Goal: Information Seeking & Learning: Learn about a topic

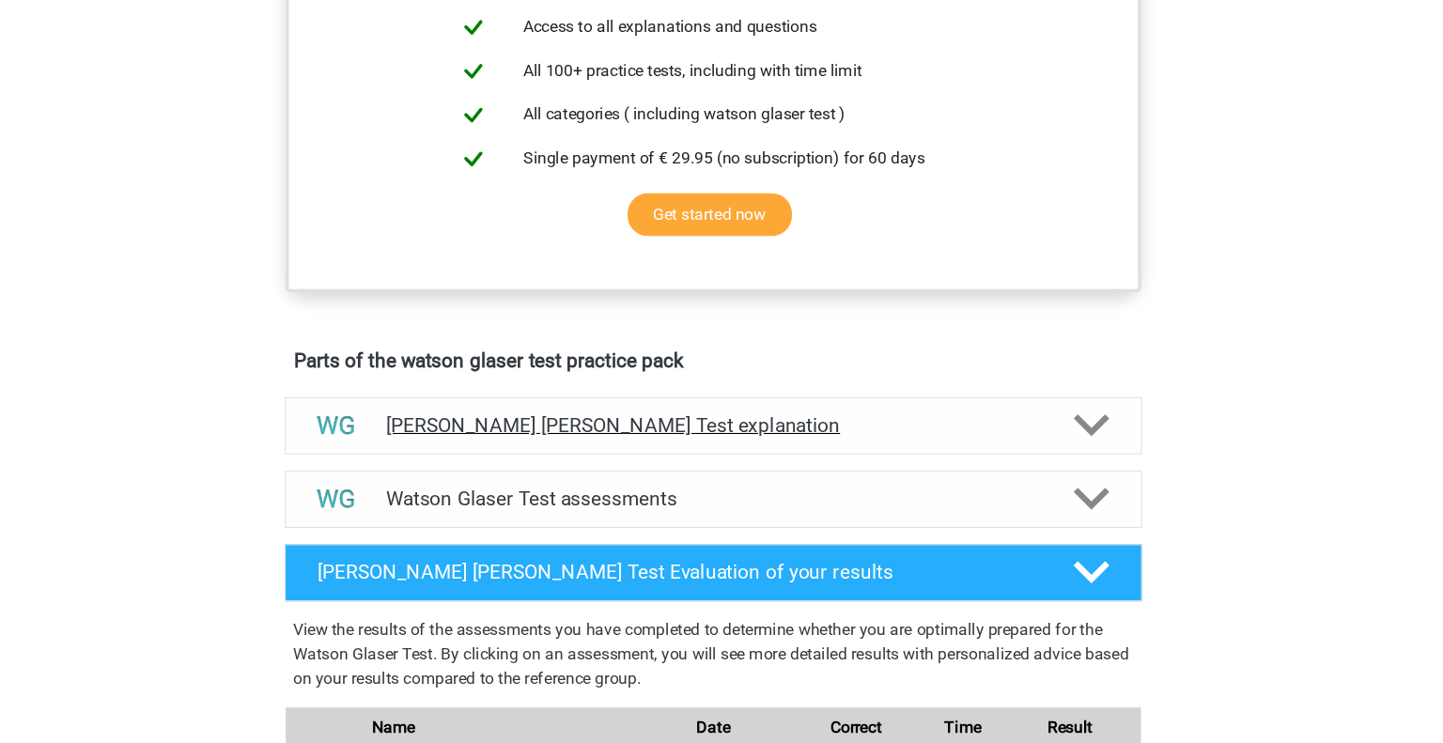
scroll to position [684, 0]
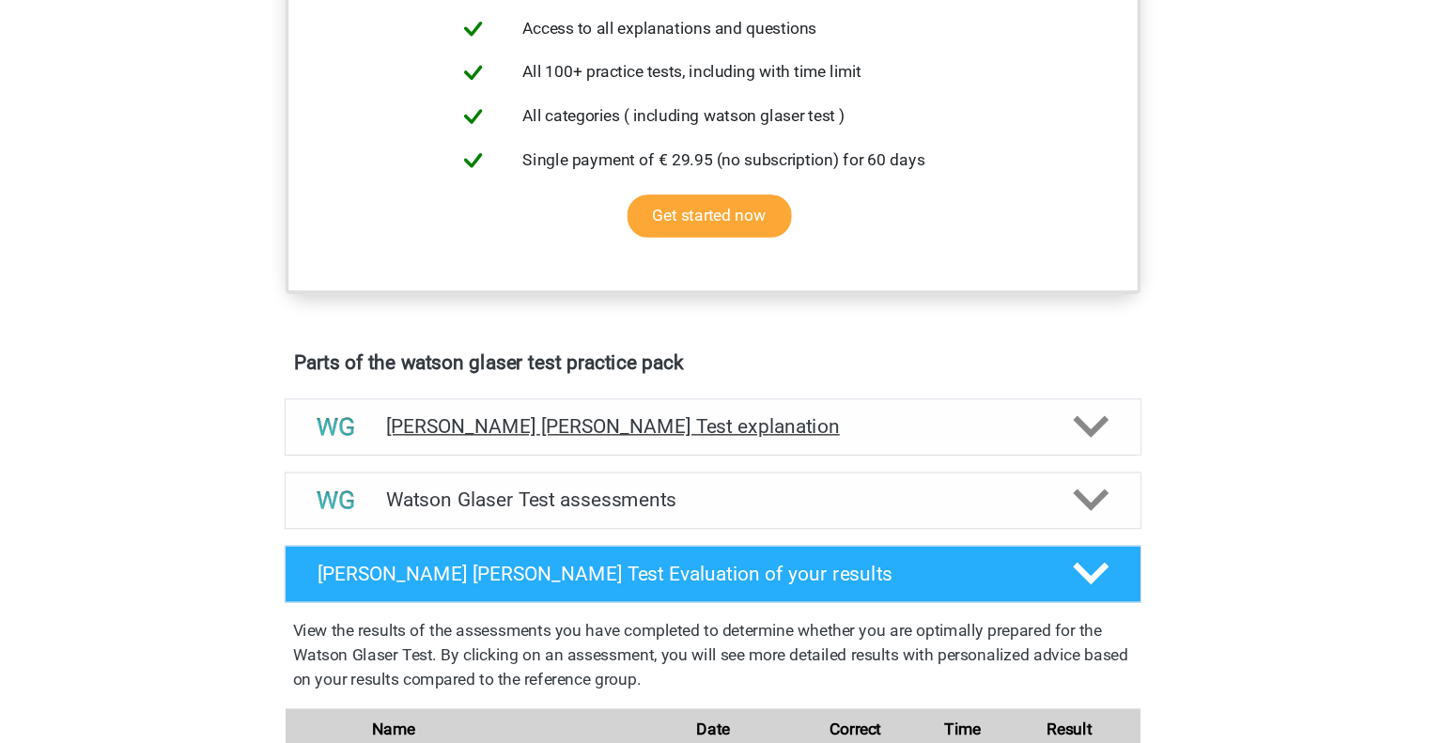
click at [752, 461] on h4 "[PERSON_NAME] [PERSON_NAME] Test explanation" at bounding box center [721, 451] width 603 height 22
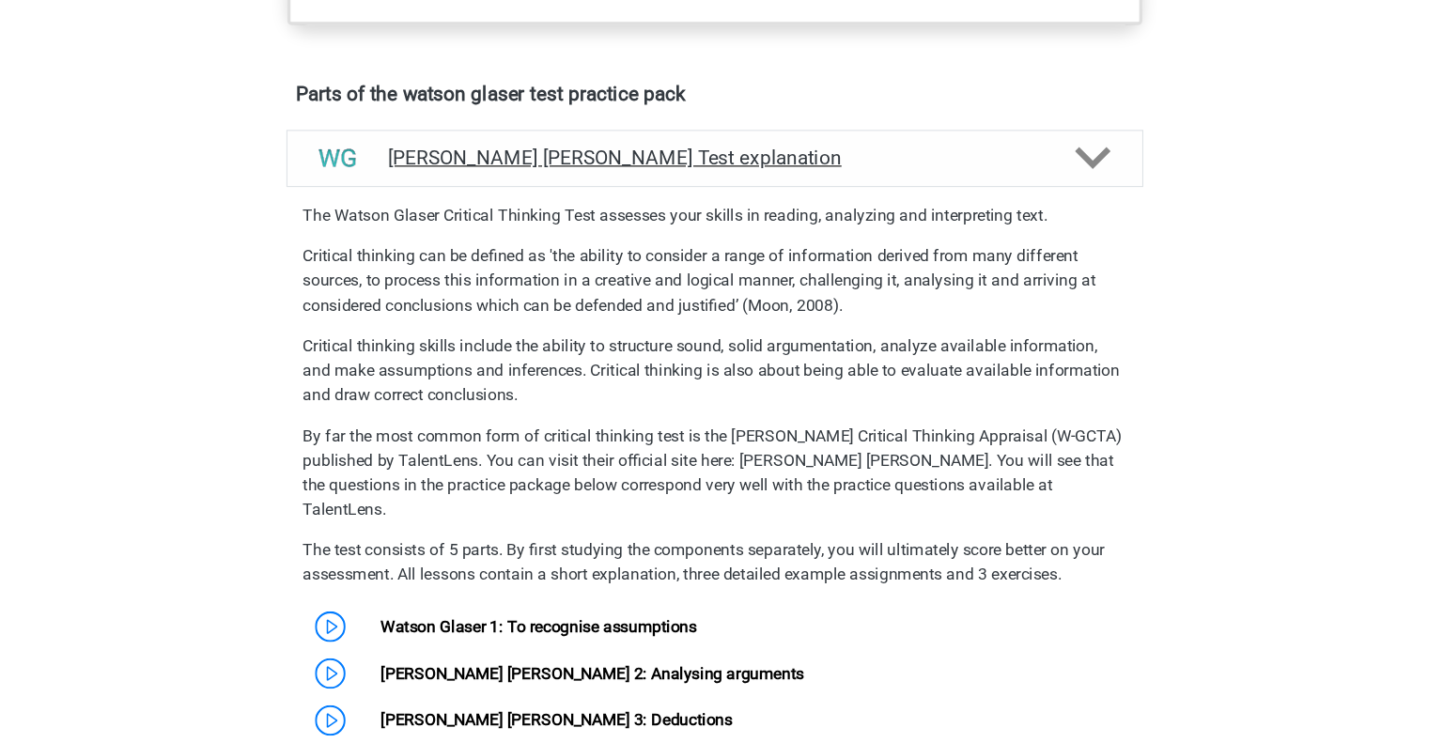
scroll to position [938, 0]
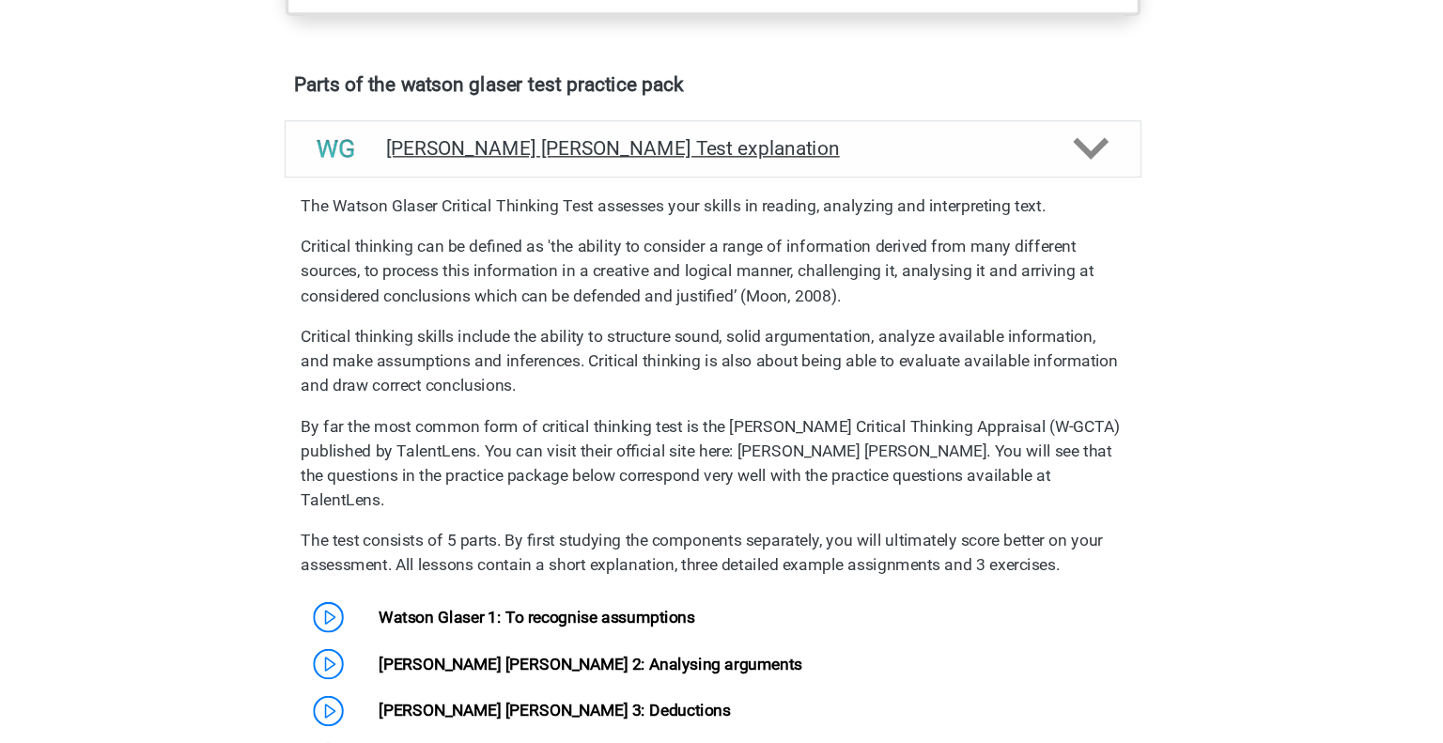
click at [752, 467] on p "By far the most common form of critical thinking test is the [PERSON_NAME] Crit…" at bounding box center [721, 485] width 759 height 90
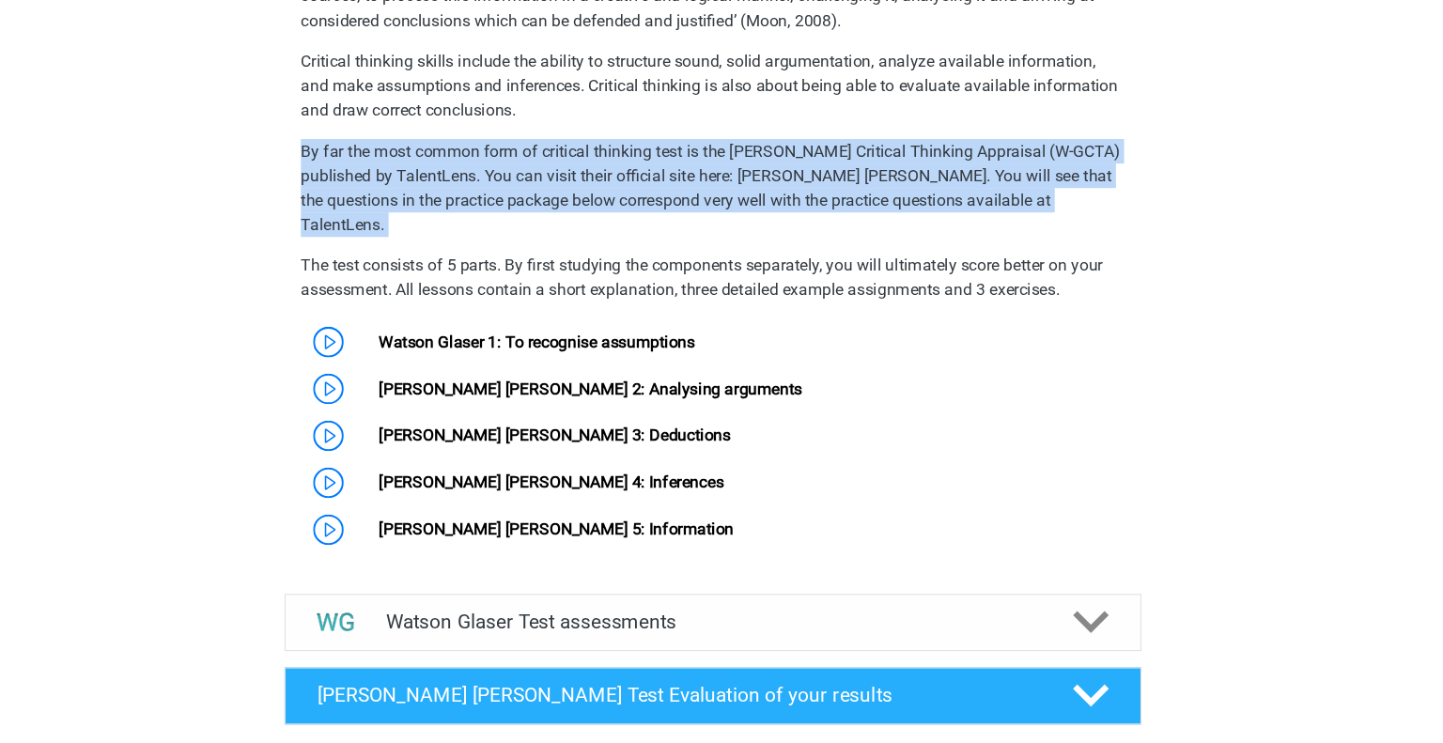
scroll to position [1224, 0]
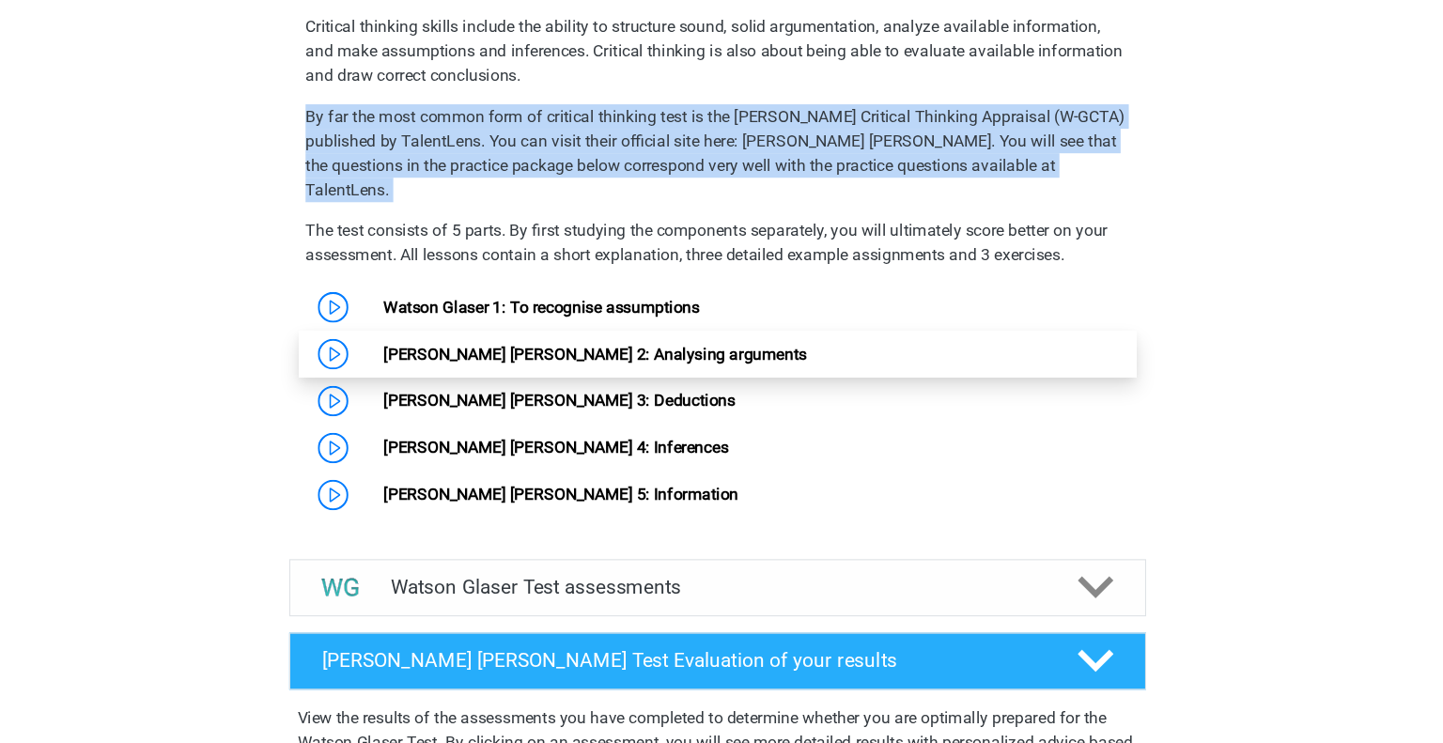
click at [696, 380] on link "[PERSON_NAME] [PERSON_NAME] 2: Analysing arguments" at bounding box center [608, 384] width 390 height 18
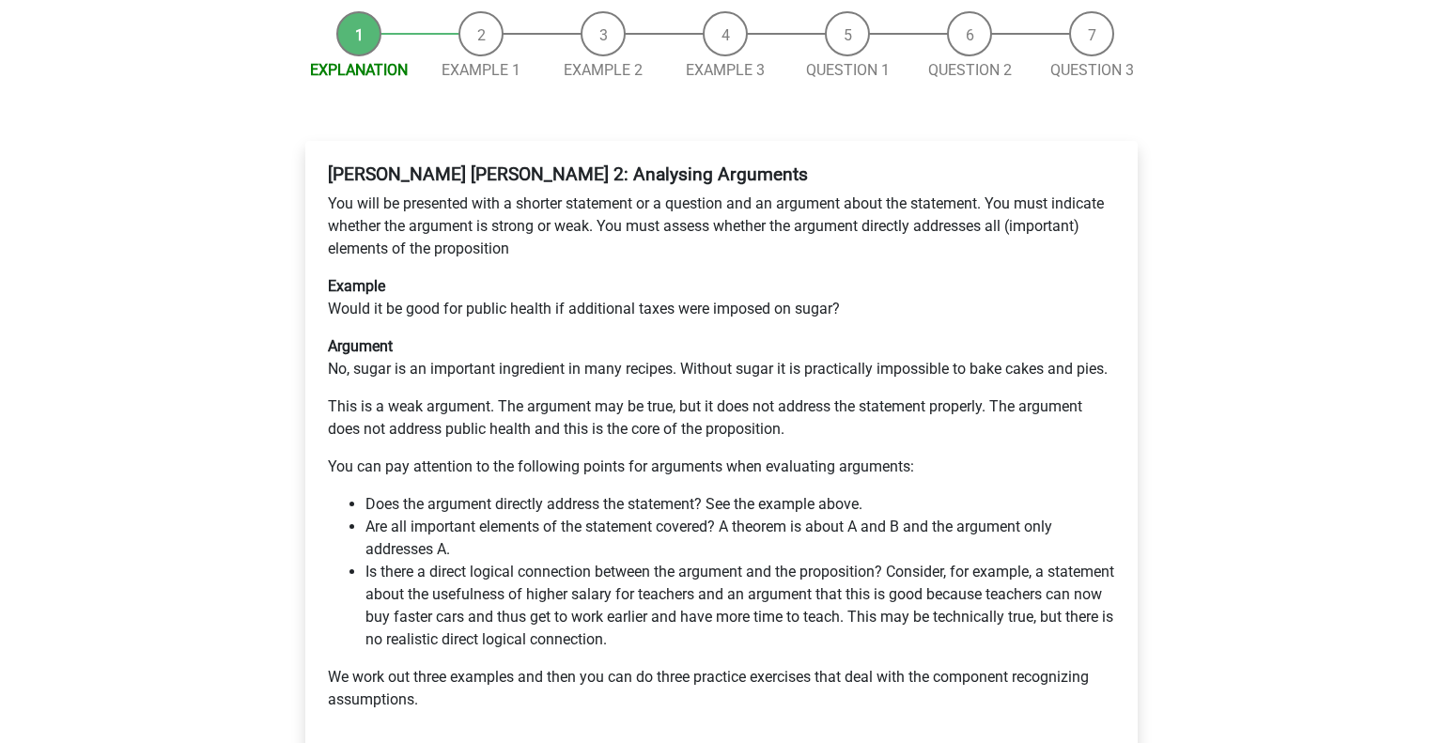
scroll to position [224, 0]
